Goal: Task Accomplishment & Management: Use online tool/utility

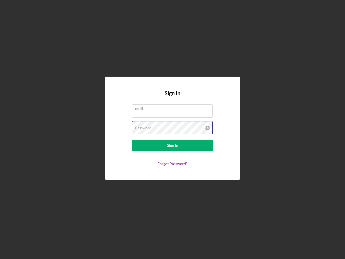
click at [173, 129] on div "Password" at bounding box center [172, 127] width 81 height 13
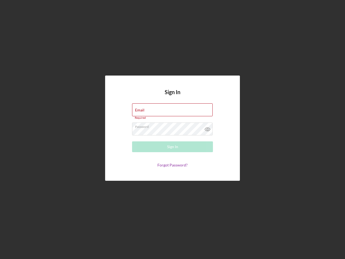
click at [208, 128] on icon at bounding box center [207, 128] width 13 height 13
